Goal: Transaction & Acquisition: Subscribe to service/newsletter

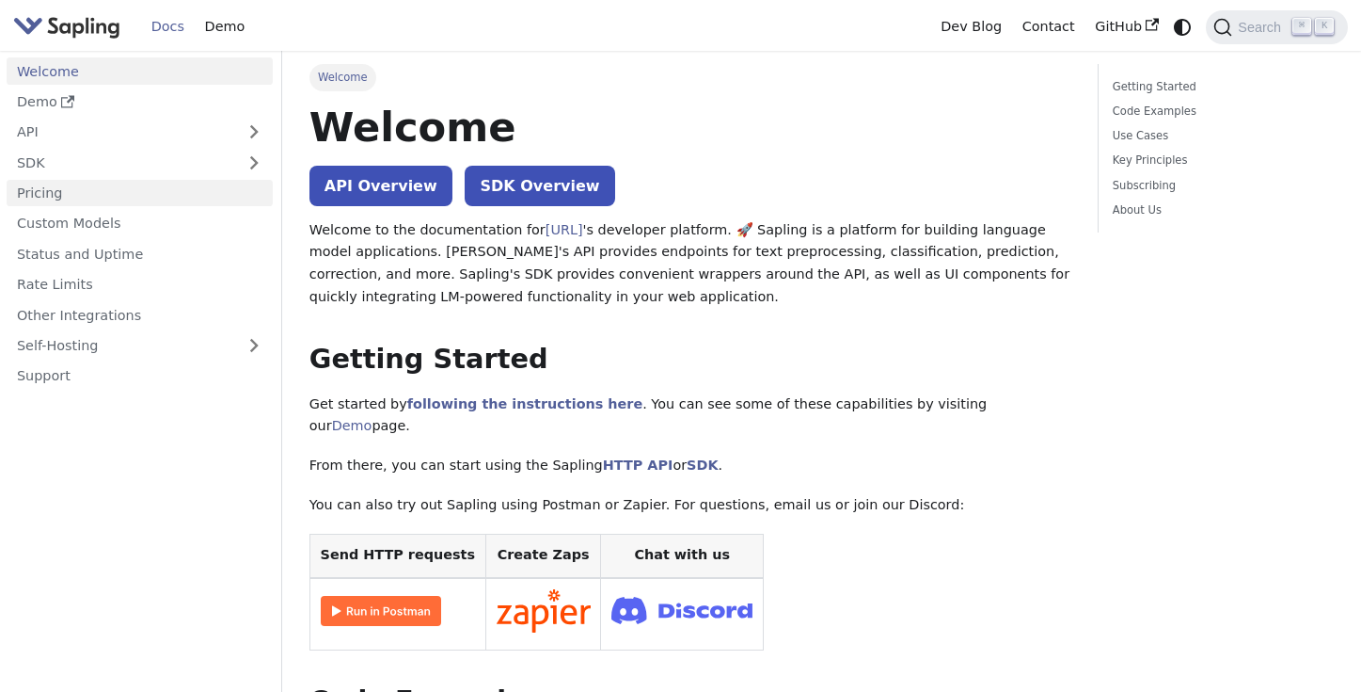
click at [189, 199] on link "Pricing" at bounding box center [140, 193] width 266 height 27
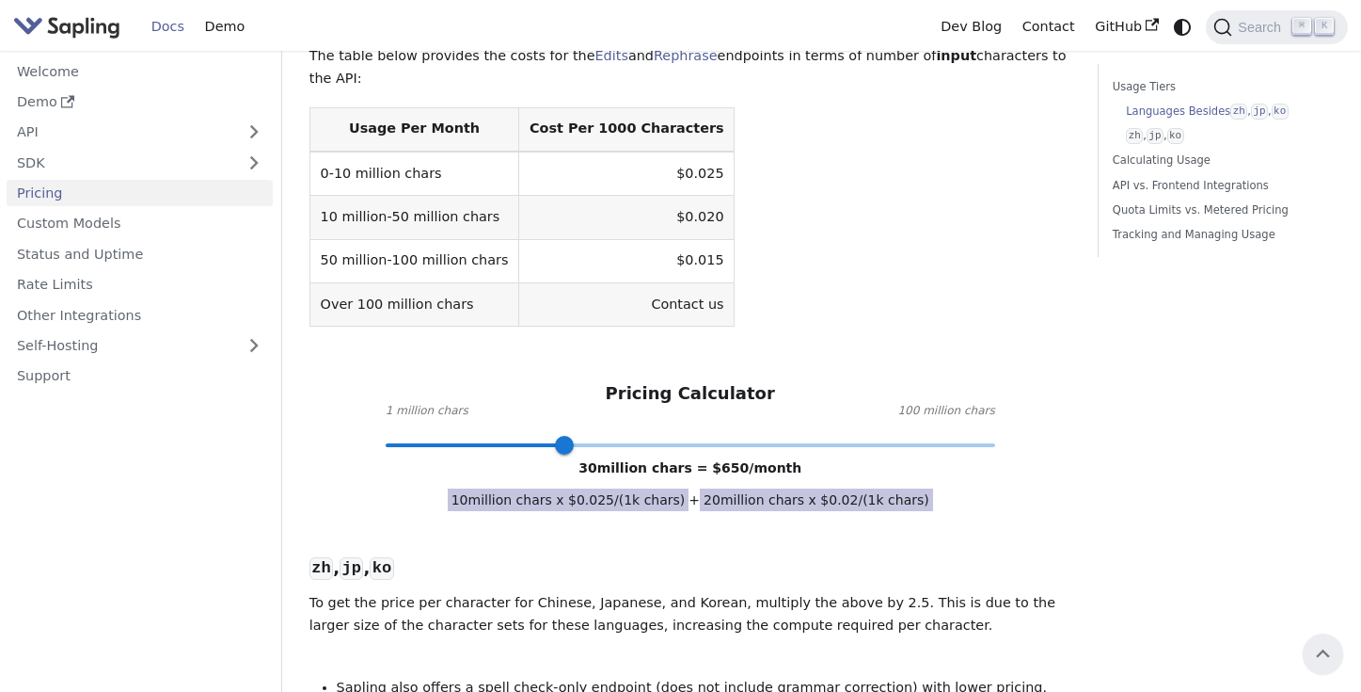
scroll to position [230, 0]
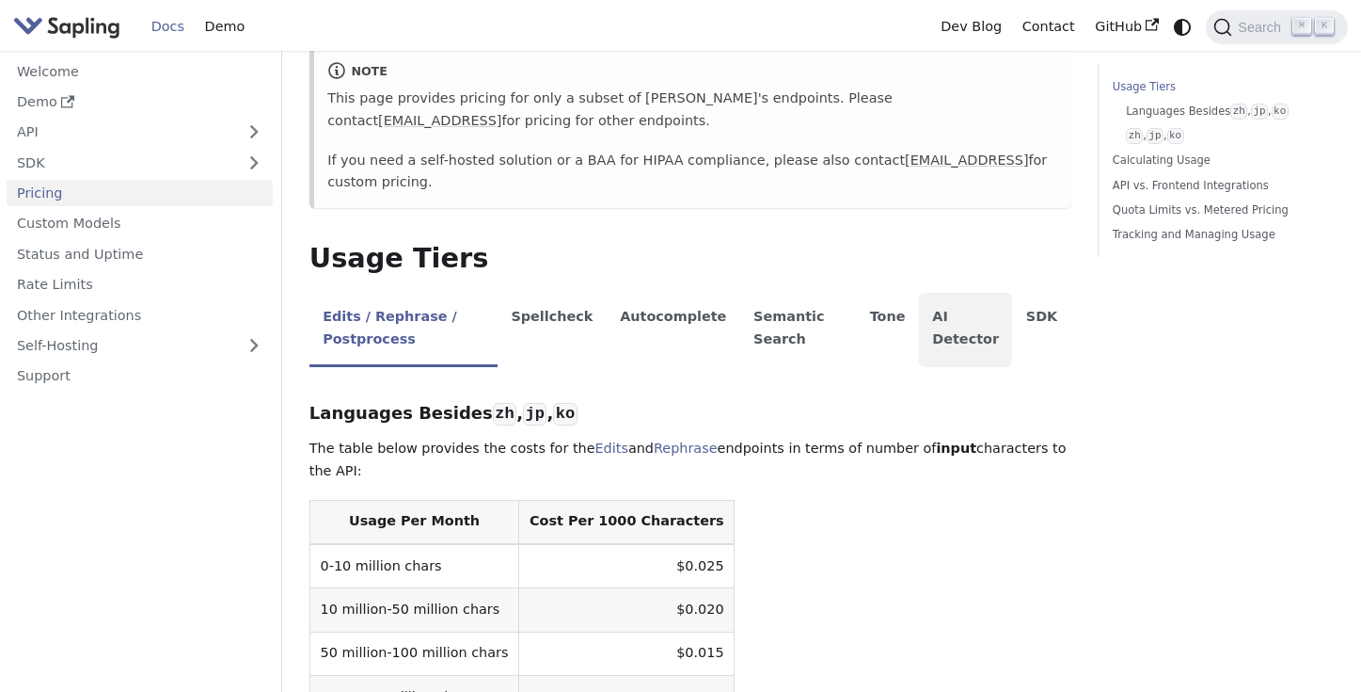
click at [953, 347] on li "AI Detector" at bounding box center [966, 330] width 94 height 74
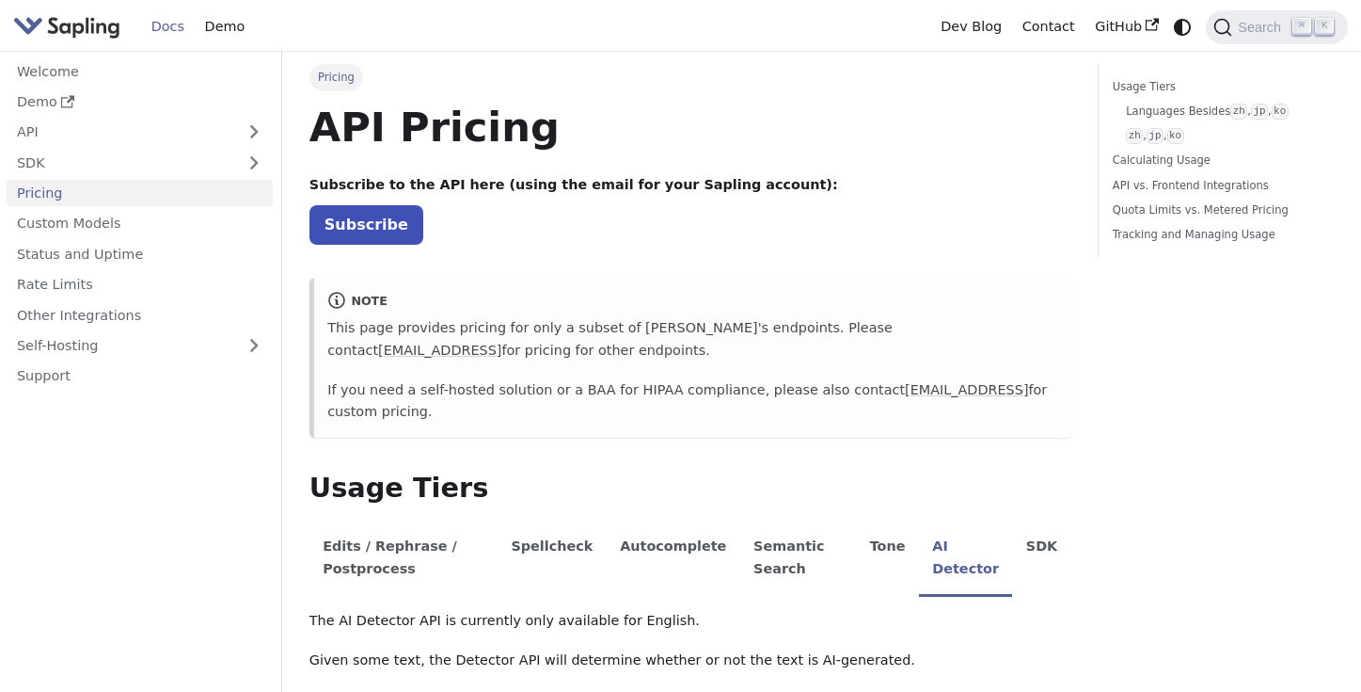
scroll to position [0, 0]
click at [55, 95] on link "Demo" at bounding box center [140, 101] width 266 height 27
click at [212, 31] on link "Demo" at bounding box center [225, 26] width 60 height 29
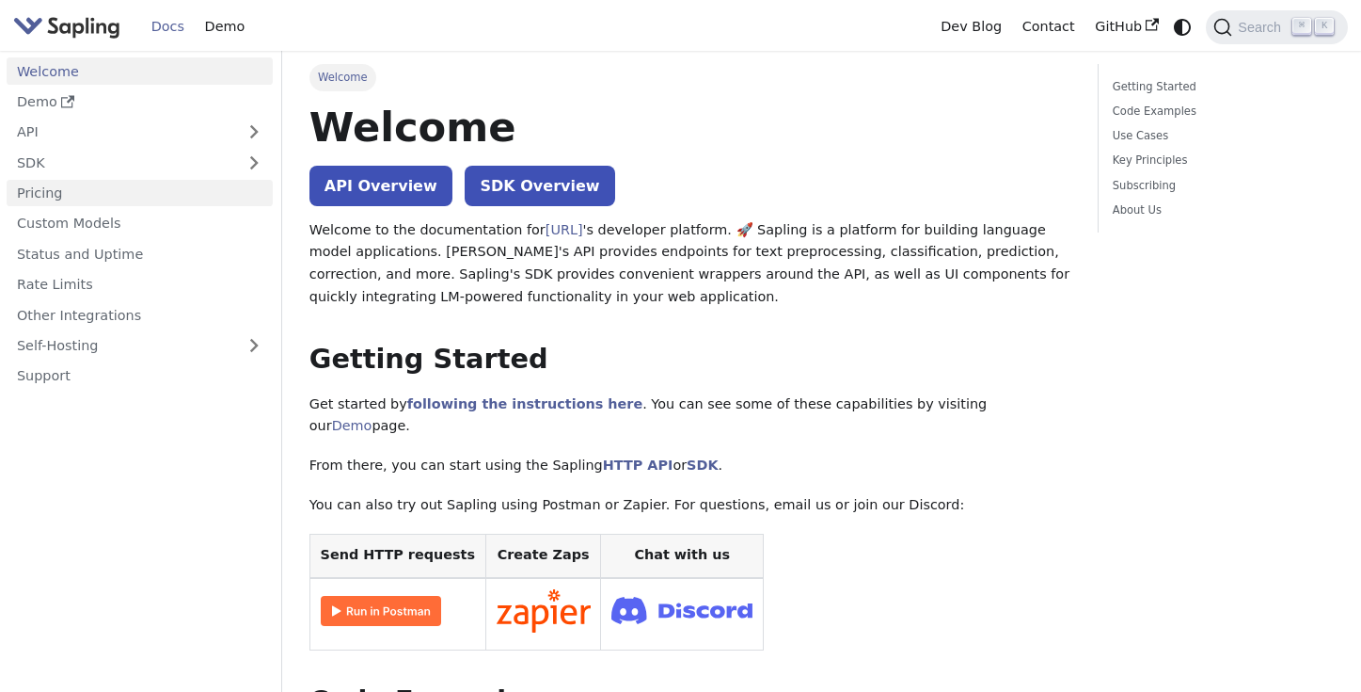
click at [83, 194] on link "Pricing" at bounding box center [140, 193] width 266 height 27
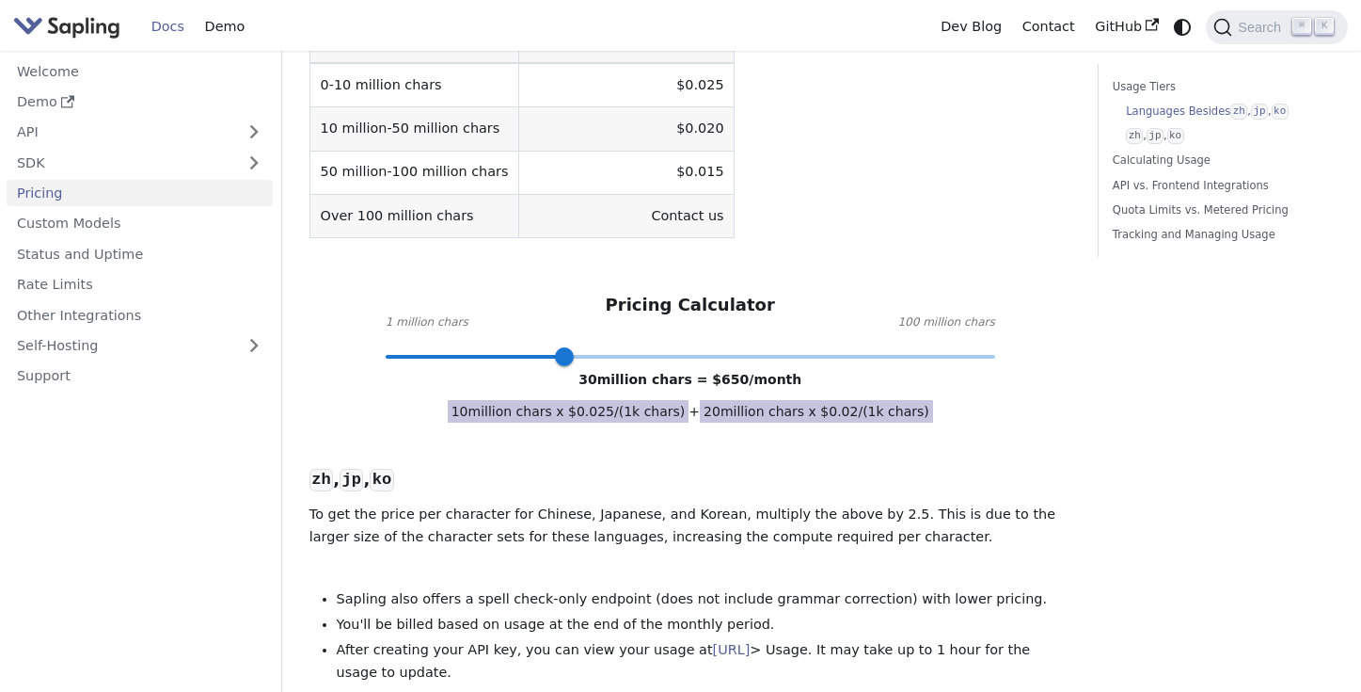
scroll to position [714, 0]
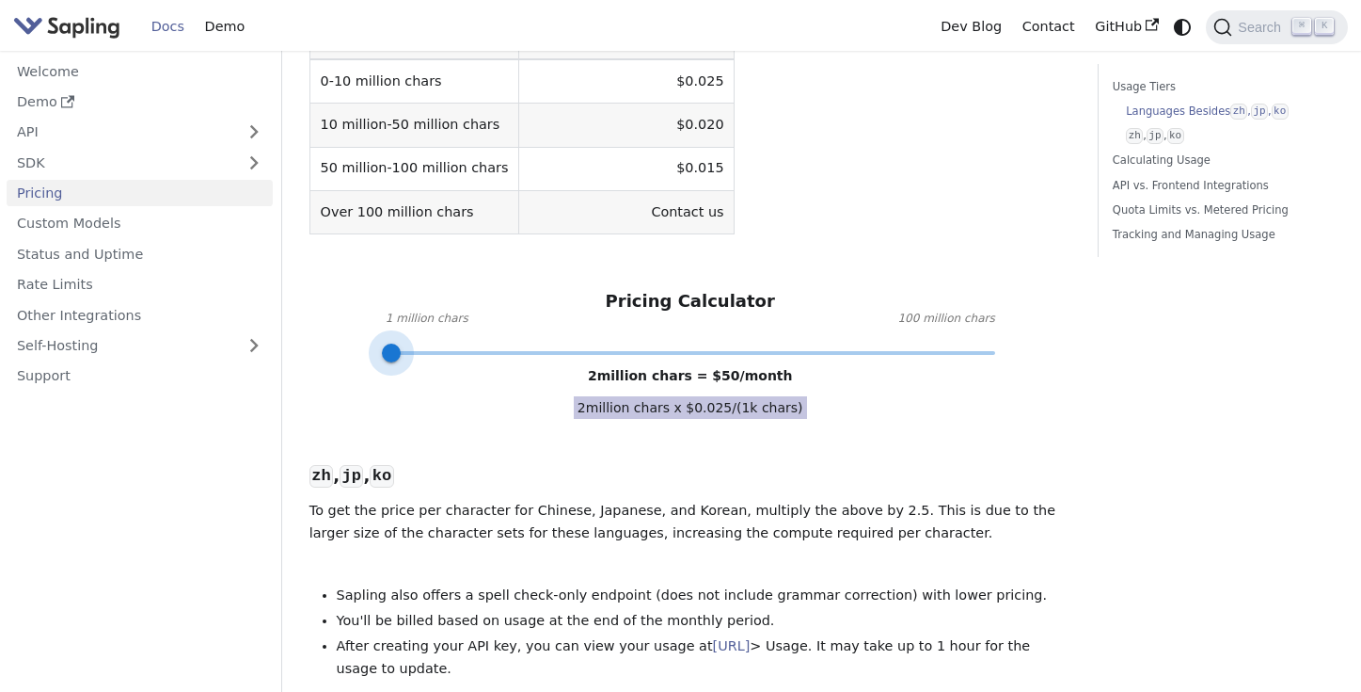
type input "3"
drag, startPoint x: 561, startPoint y: 356, endPoint x: 396, endPoint y: 356, distance: 164.6
click at [396, 356] on span at bounding box center [398, 352] width 19 height 19
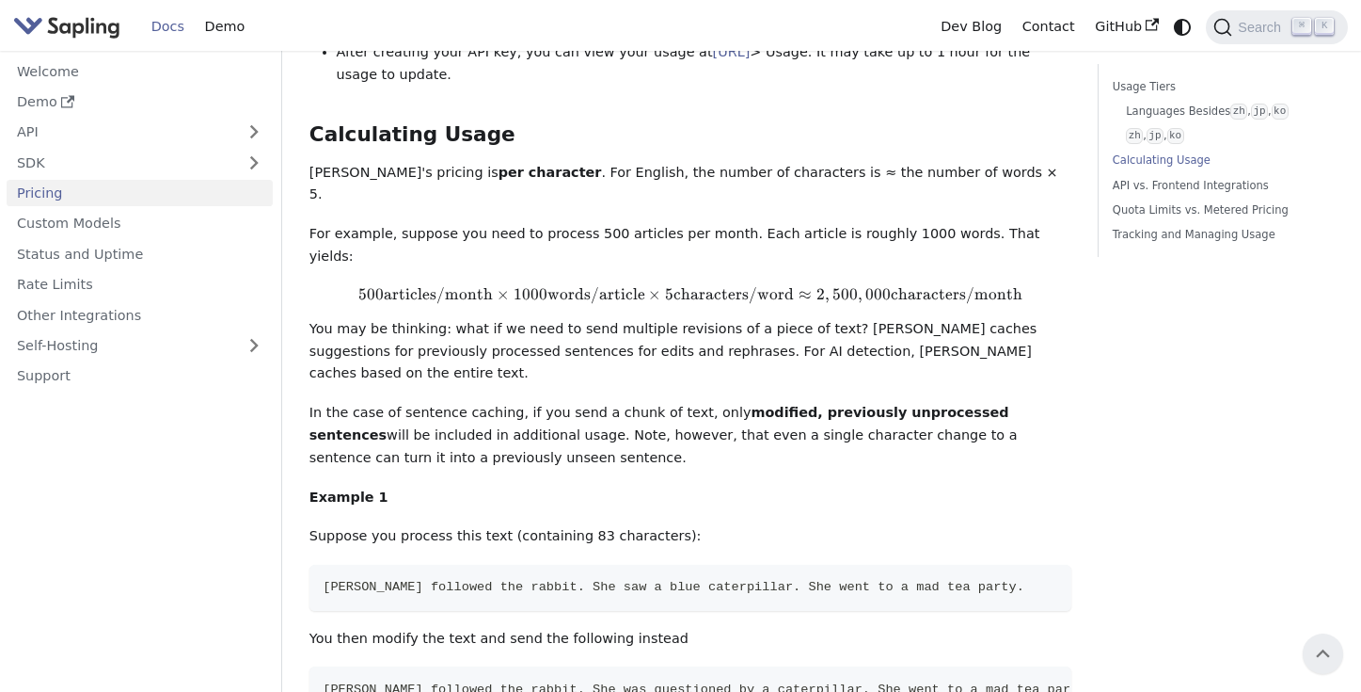
scroll to position [0, 0]
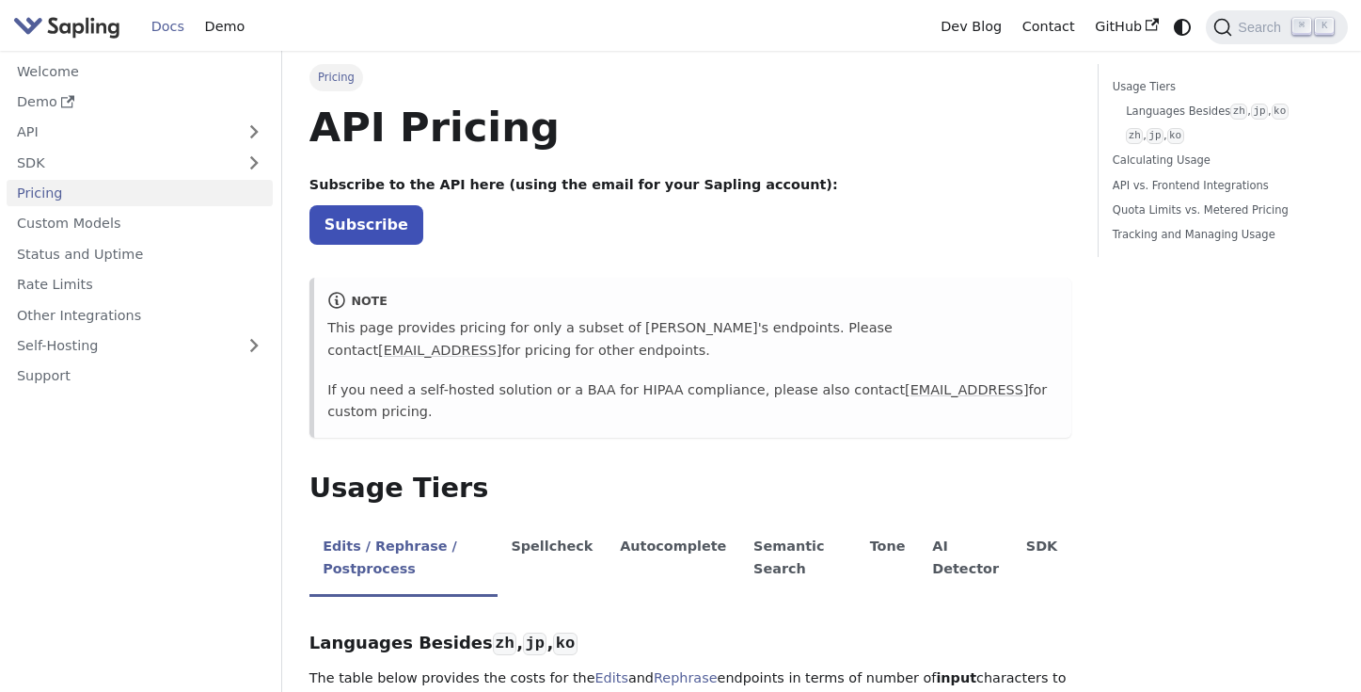
click at [85, 25] on img "Main" at bounding box center [66, 26] width 107 height 27
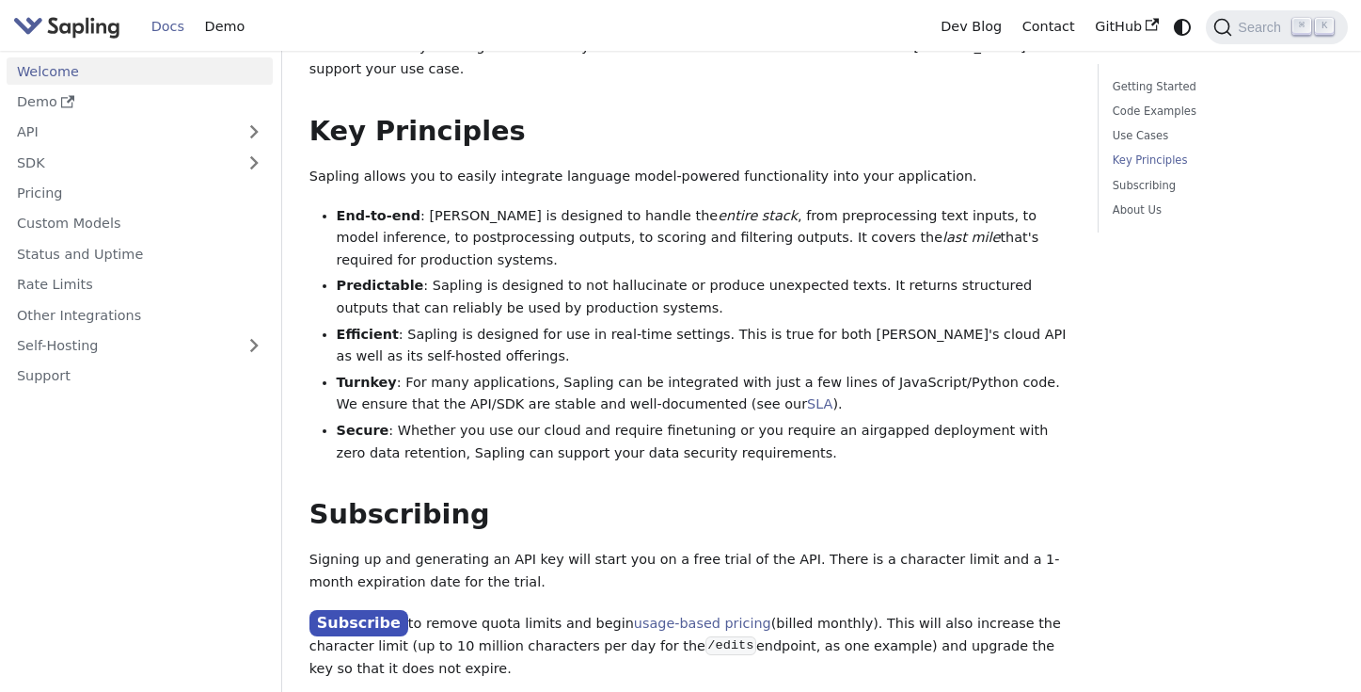
scroll to position [1385, 0]
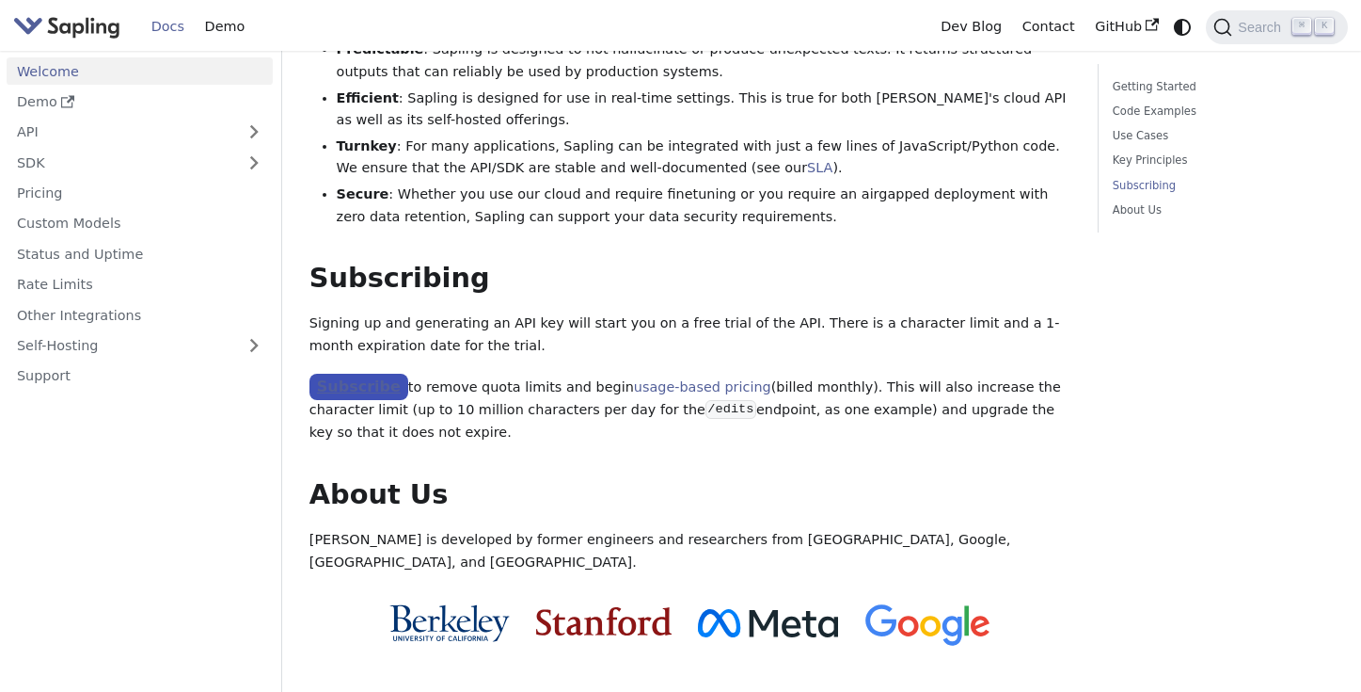
click at [361, 374] on link "Subscribe" at bounding box center [359, 387] width 99 height 27
